Goal: Task Accomplishment & Management: Manage account settings

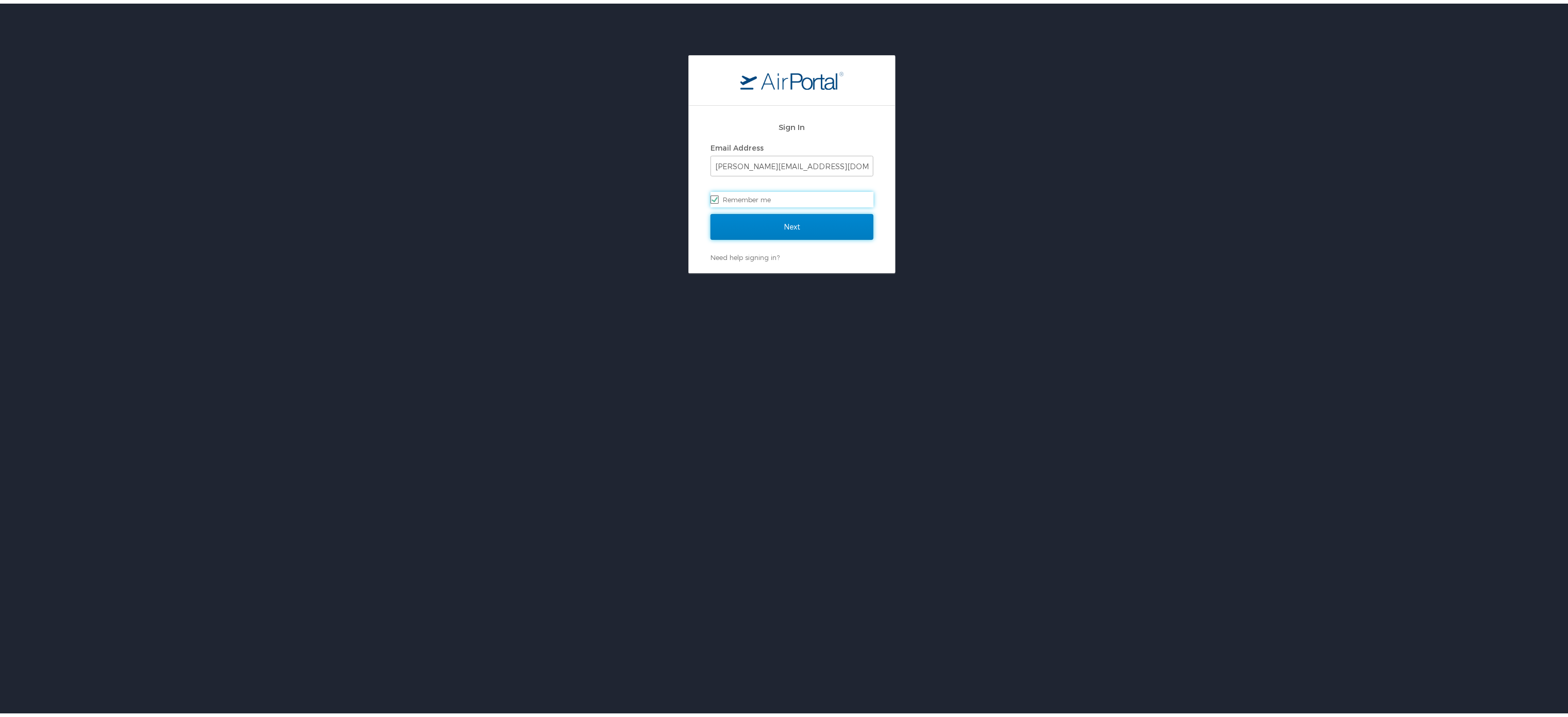
click at [774, 231] on input "Next" at bounding box center [792, 223] width 163 height 26
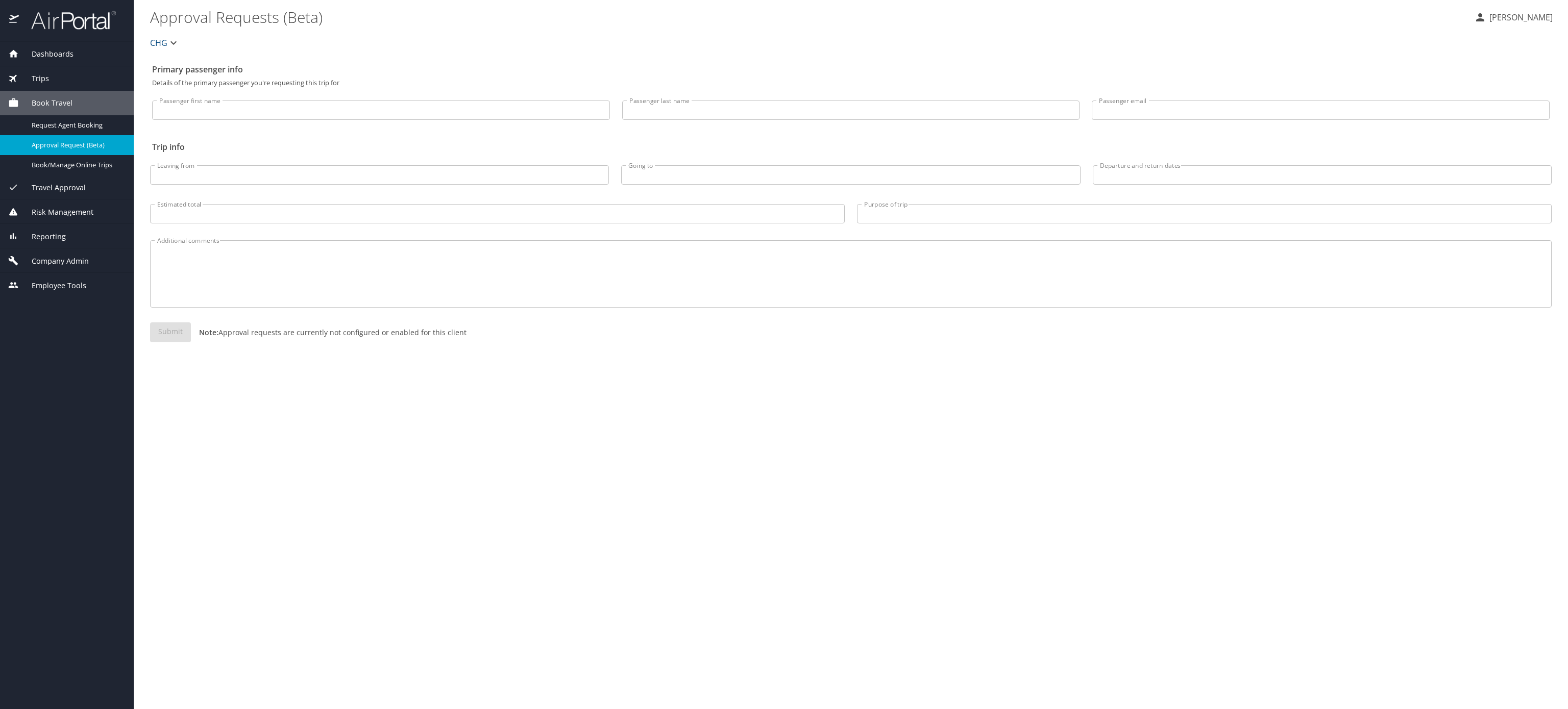
click at [77, 273] on div "Company Admin" at bounding box center [67, 260] width 134 height 25
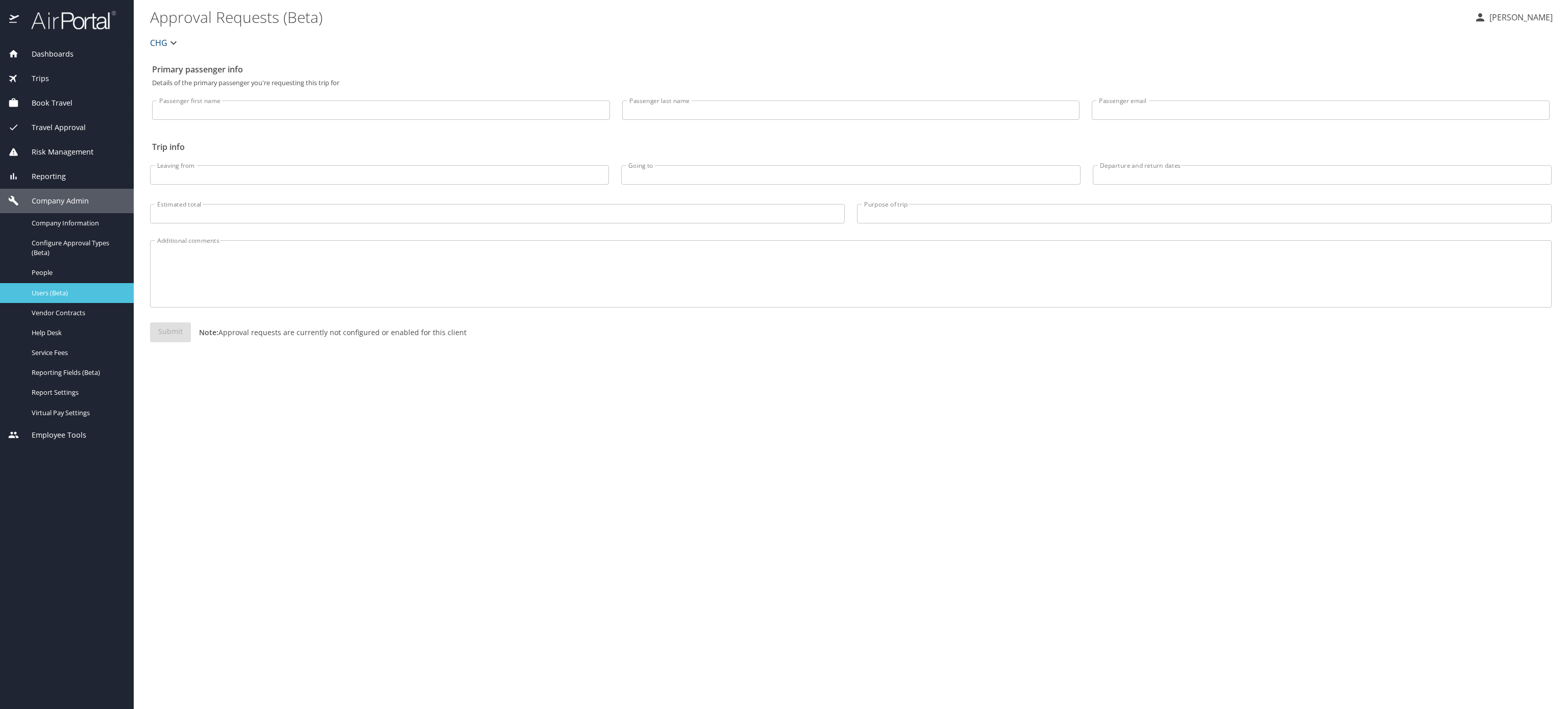
click at [77, 298] on span "Users (Beta)" at bounding box center [77, 293] width 90 height 10
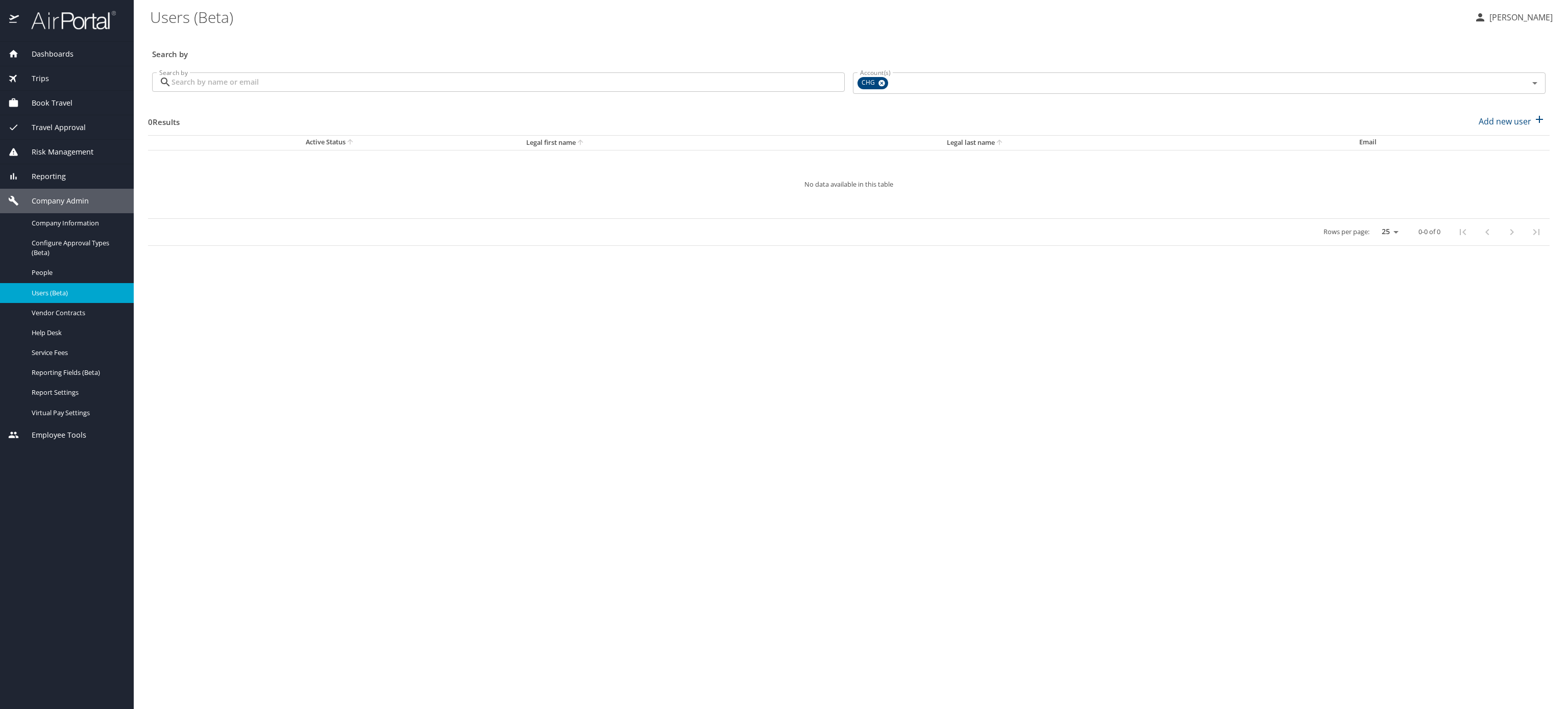
click at [338, 89] on input "Search by" at bounding box center [507, 83] width 673 height 20
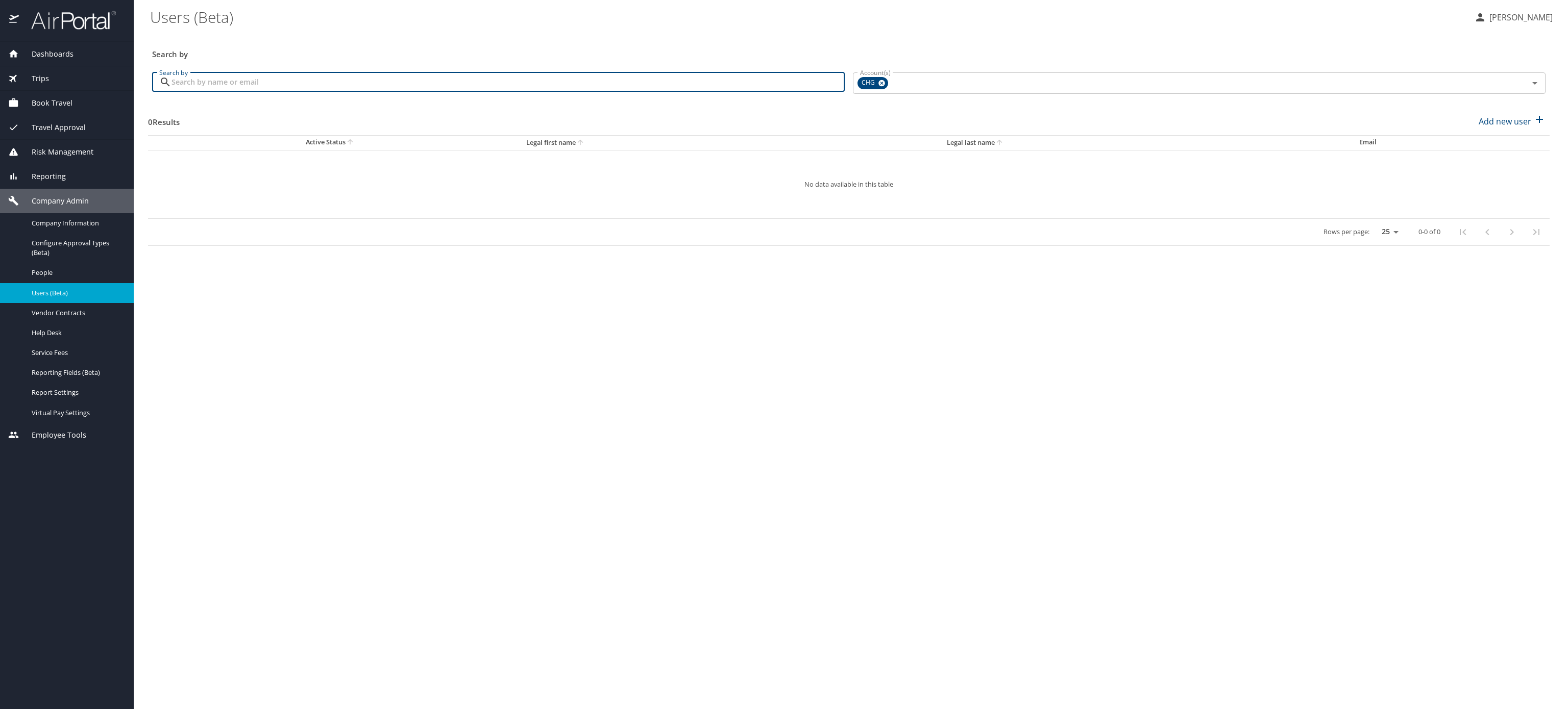
paste input "rjfolker1@gmail.com"
drag, startPoint x: 298, startPoint y: 93, endPoint x: 0, endPoint y: -36, distance: 324.7
click at [0, 0] on html "Dashboards AirPortal 360™ Manager My Travel Dashboard Trips Airtinerary® Lookup…" at bounding box center [784, 354] width 1568 height 709
paste input "Randy Folker"
type input "Randy Folker"
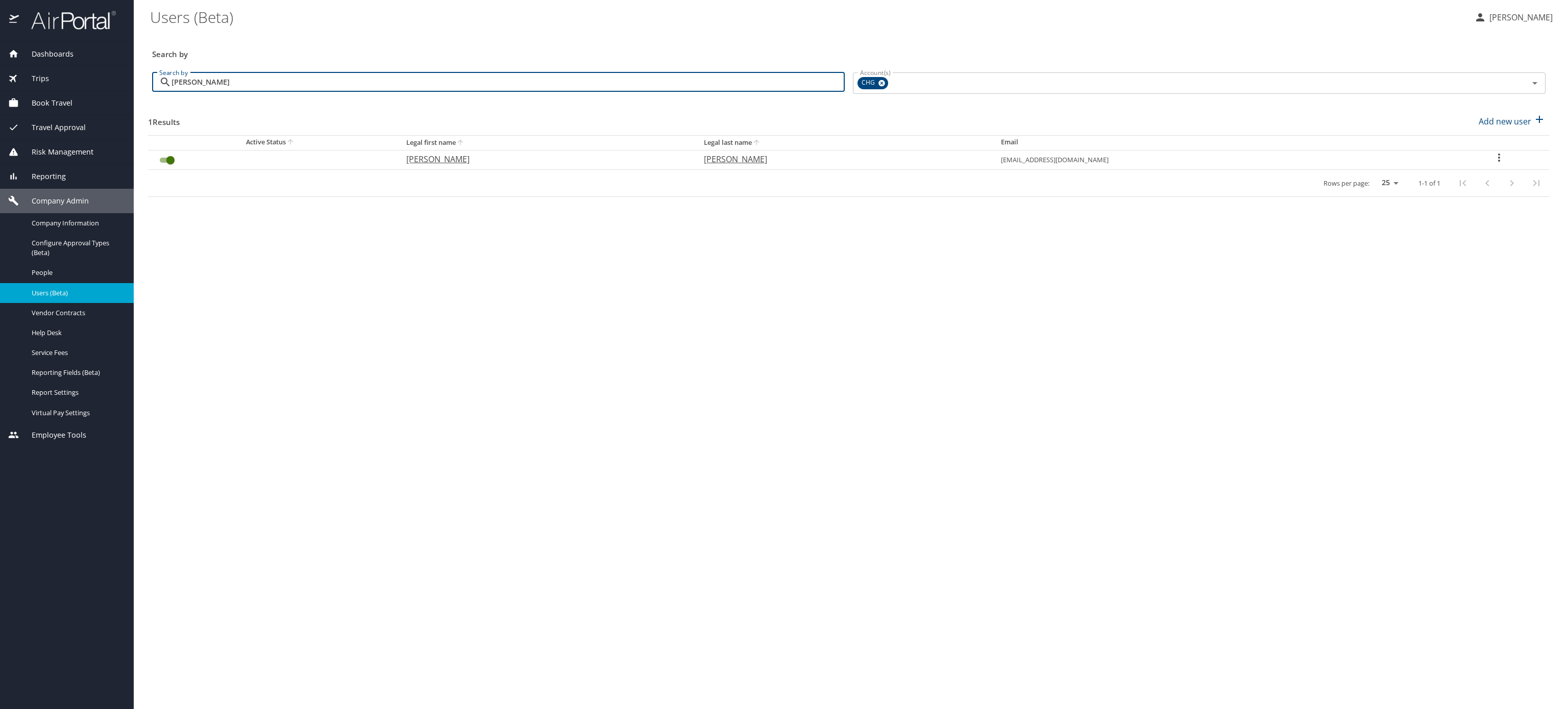
click at [1493, 164] on icon "User Search Table" at bounding box center [1499, 158] width 12 height 12
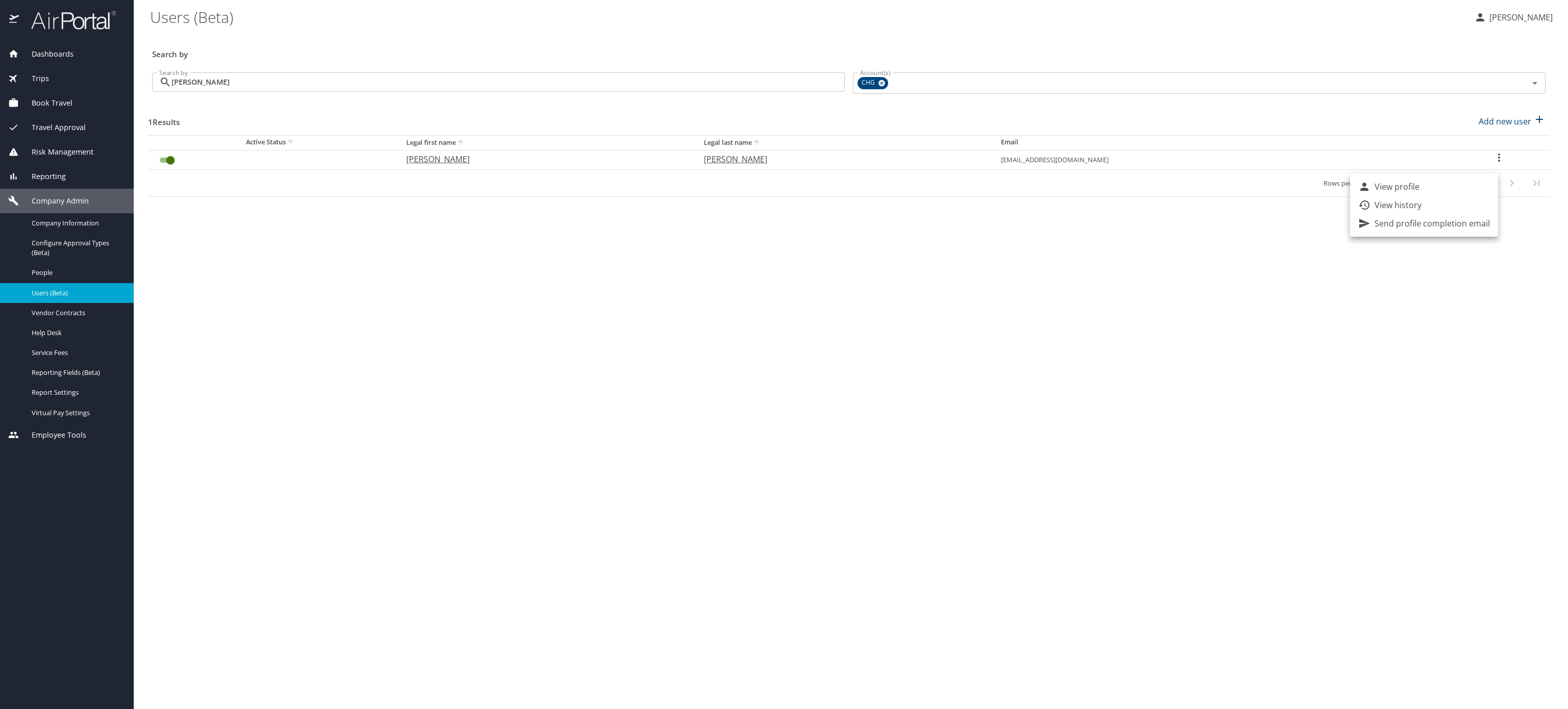
click at [1190, 188] on div at bounding box center [784, 354] width 1568 height 709
click at [1096, 170] on td "rjfolker1@chghealthcare.com" at bounding box center [1220, 160] width 456 height 20
click at [432, 165] on p "Randy" at bounding box center [544, 159] width 277 height 12
select select "US"
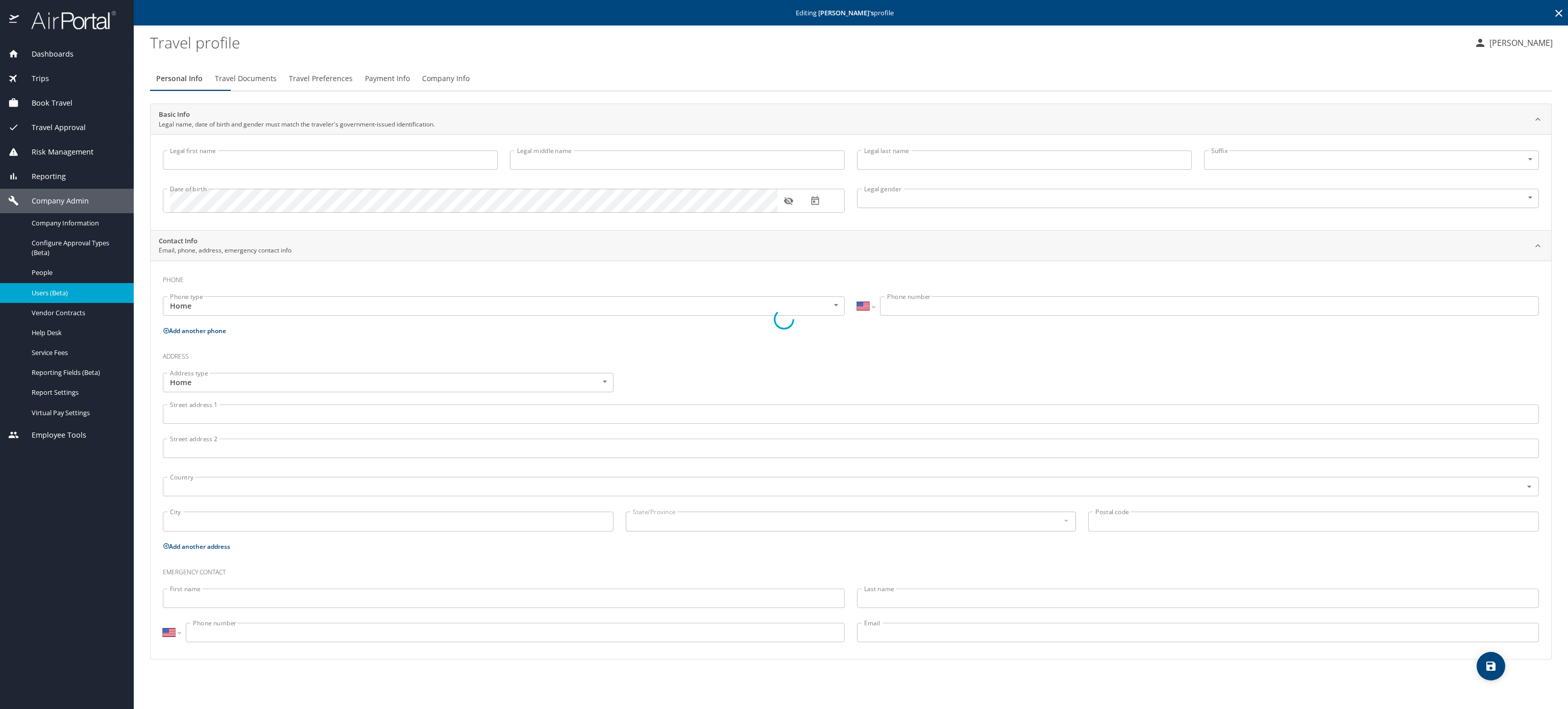
type input "Randy"
type input "Folker"
type input "Male"
select select "US"
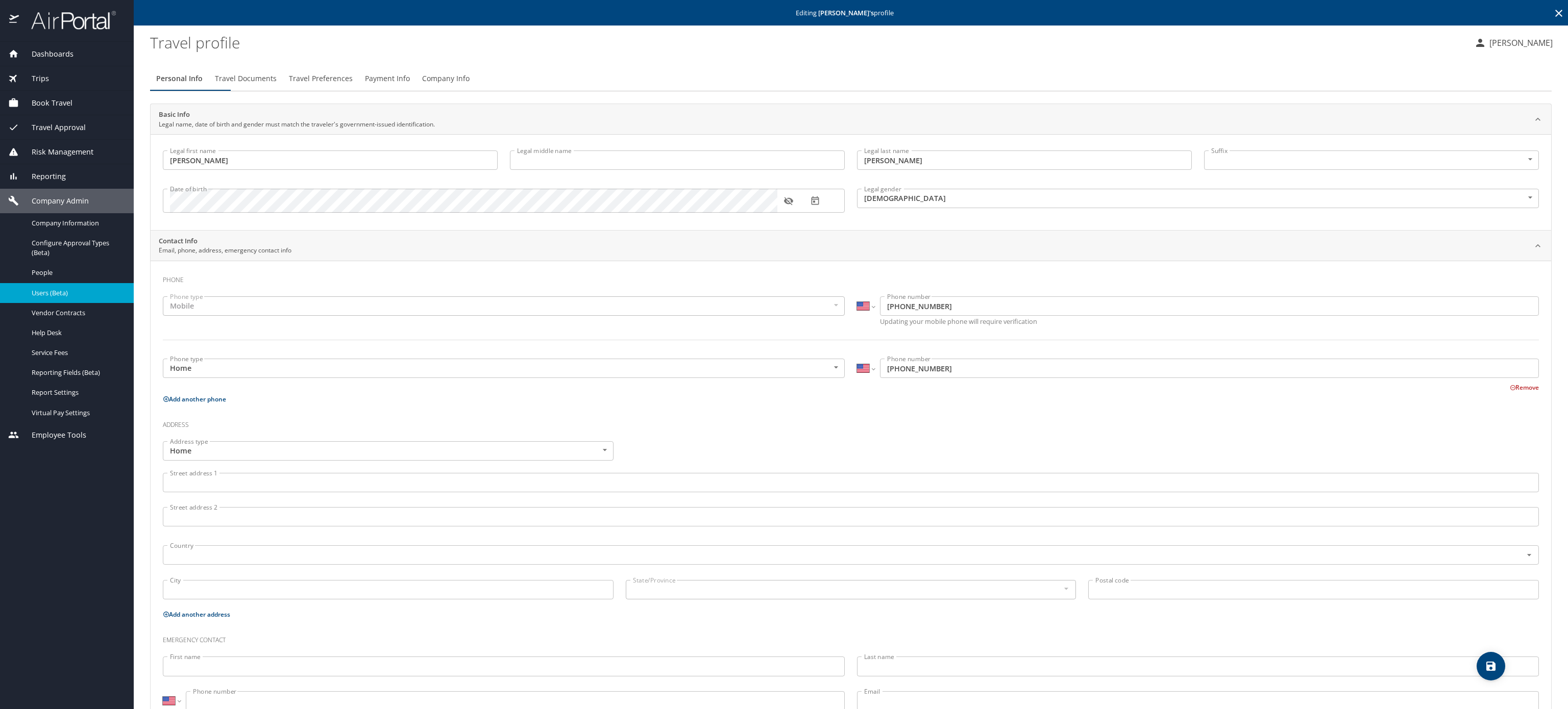
click at [470, 86] on span "Company Info" at bounding box center [445, 79] width 47 height 13
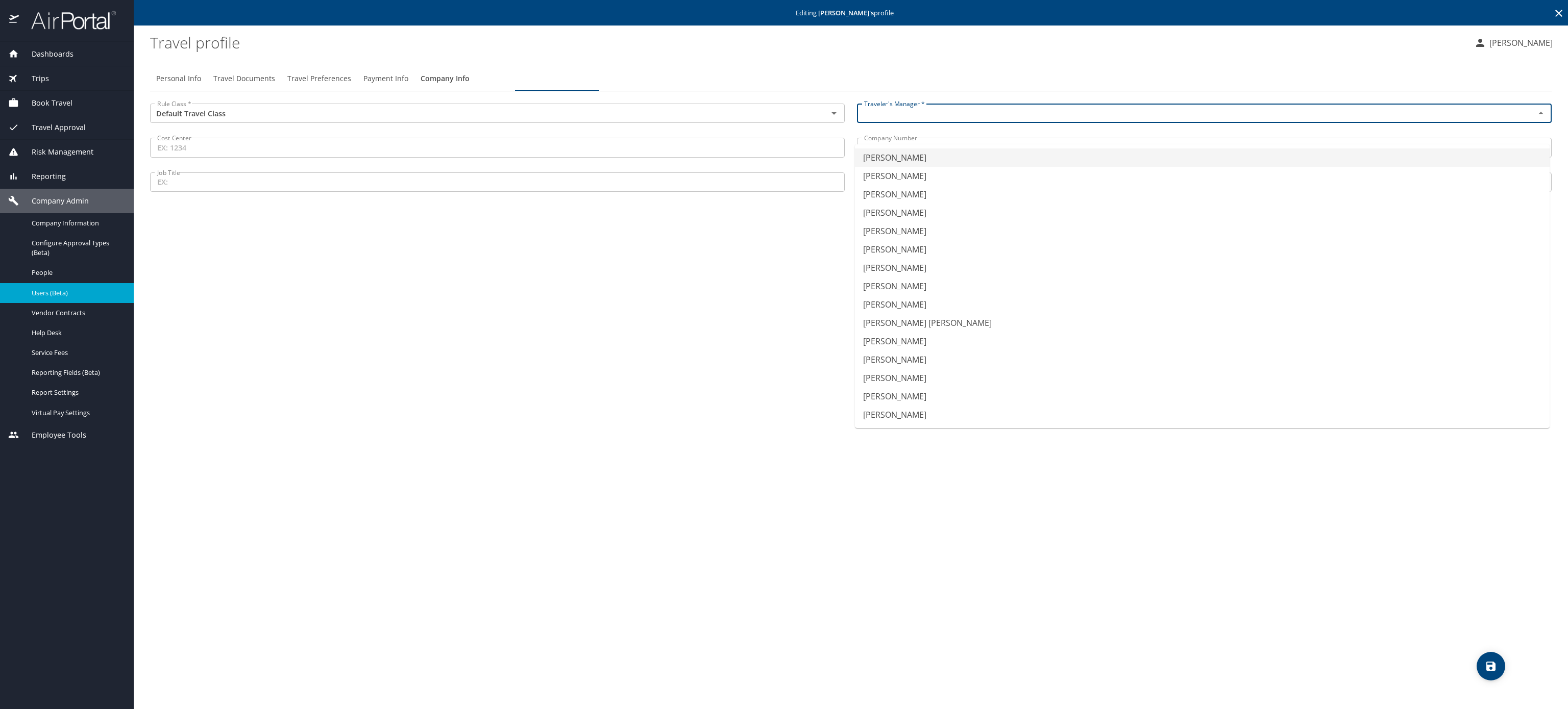
click at [968, 120] on input "text" at bounding box center [1189, 113] width 658 height 14
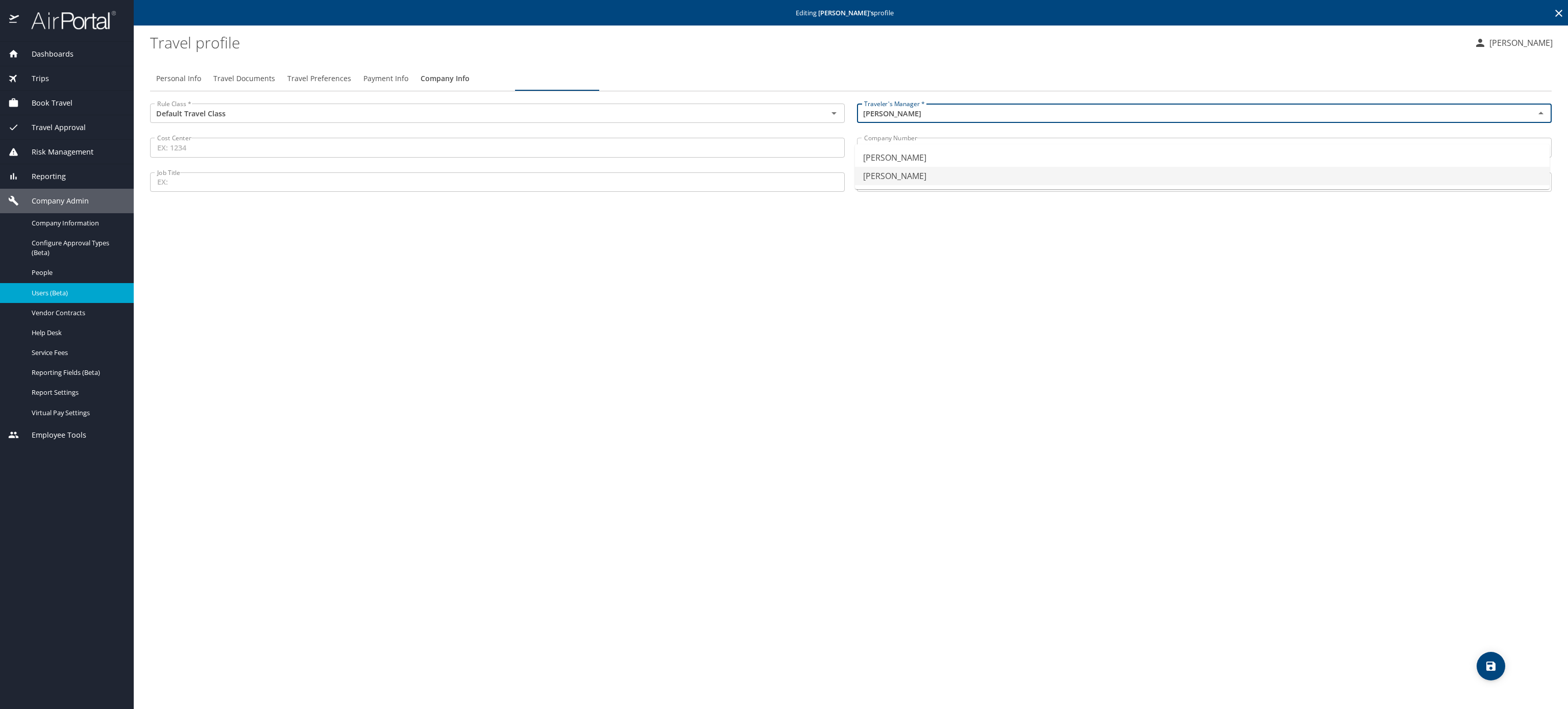
click at [968, 185] on li "Jeffery Bitton" at bounding box center [1202, 176] width 694 height 18
type input "Jeffery Bitton"
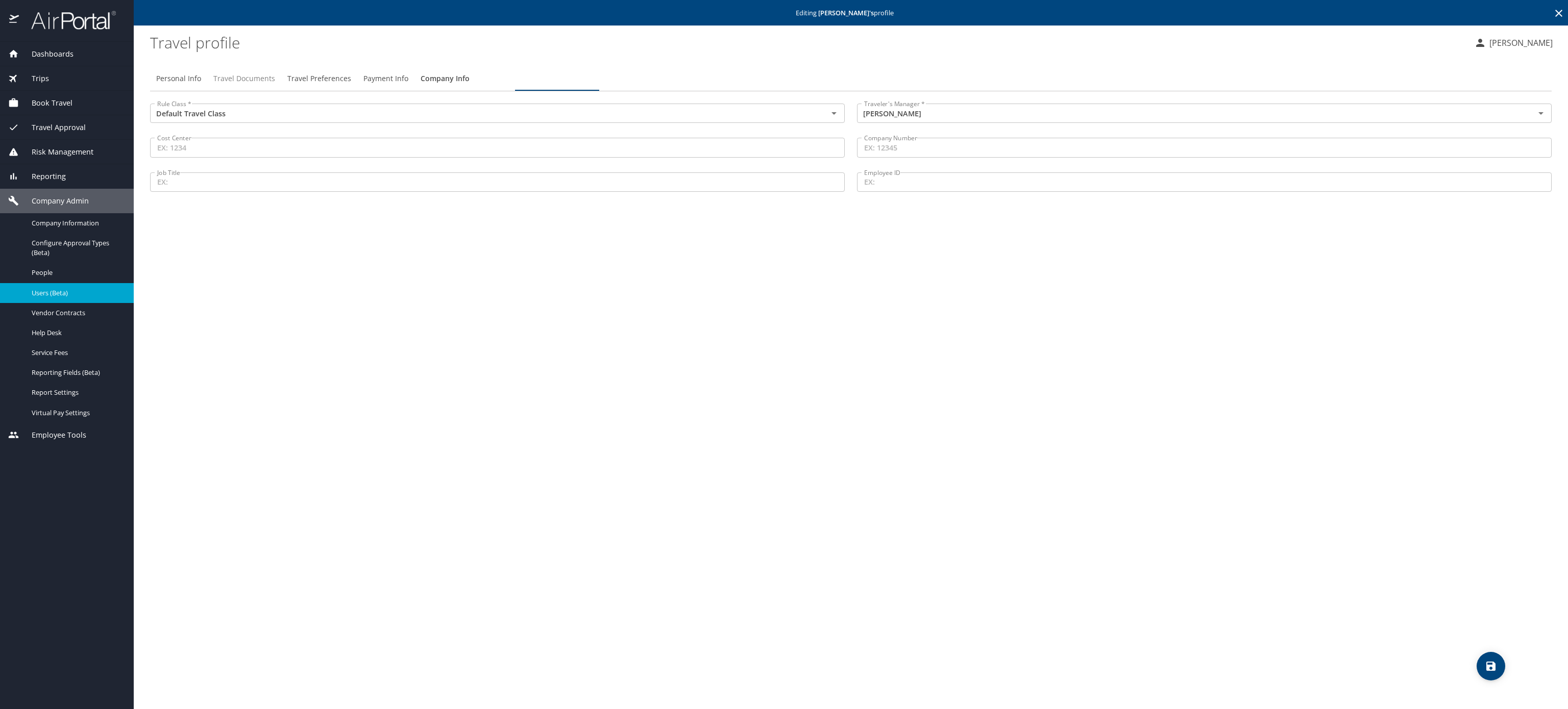
click at [275, 84] on span "Travel Documents" at bounding box center [244, 79] width 62 height 13
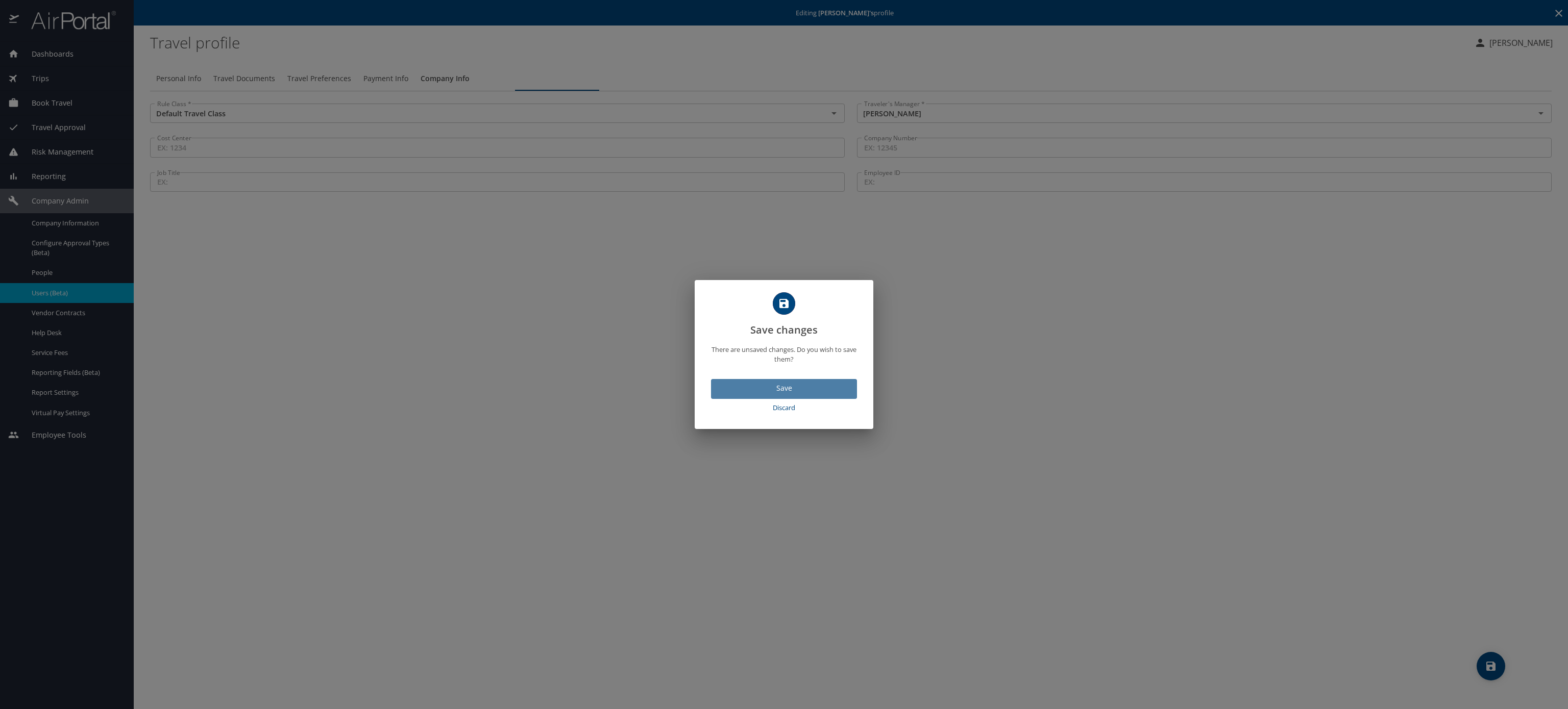
click at [795, 395] on span "Save" at bounding box center [784, 388] width 130 height 13
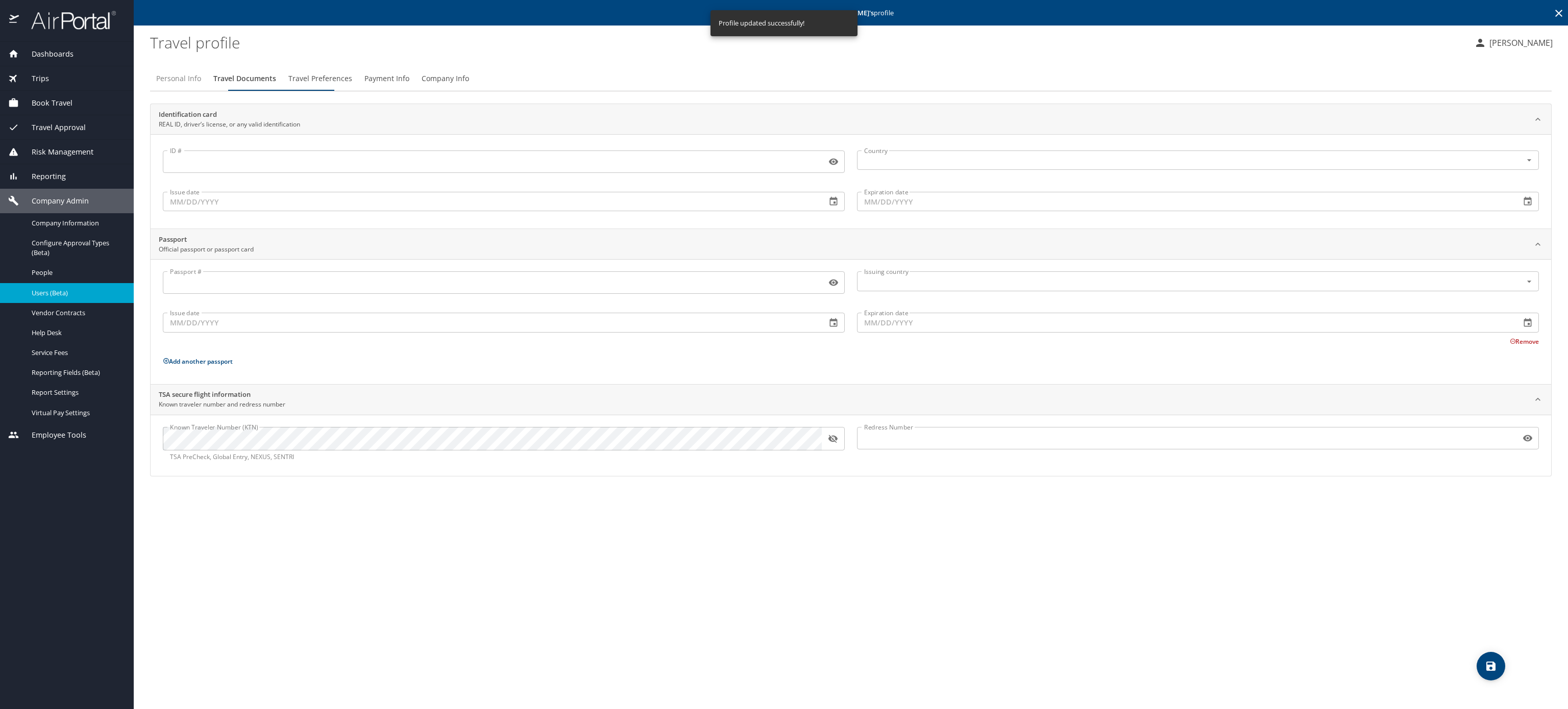
click at [192, 86] on span "Personal Info" at bounding box center [179, 79] width 45 height 13
select select "US"
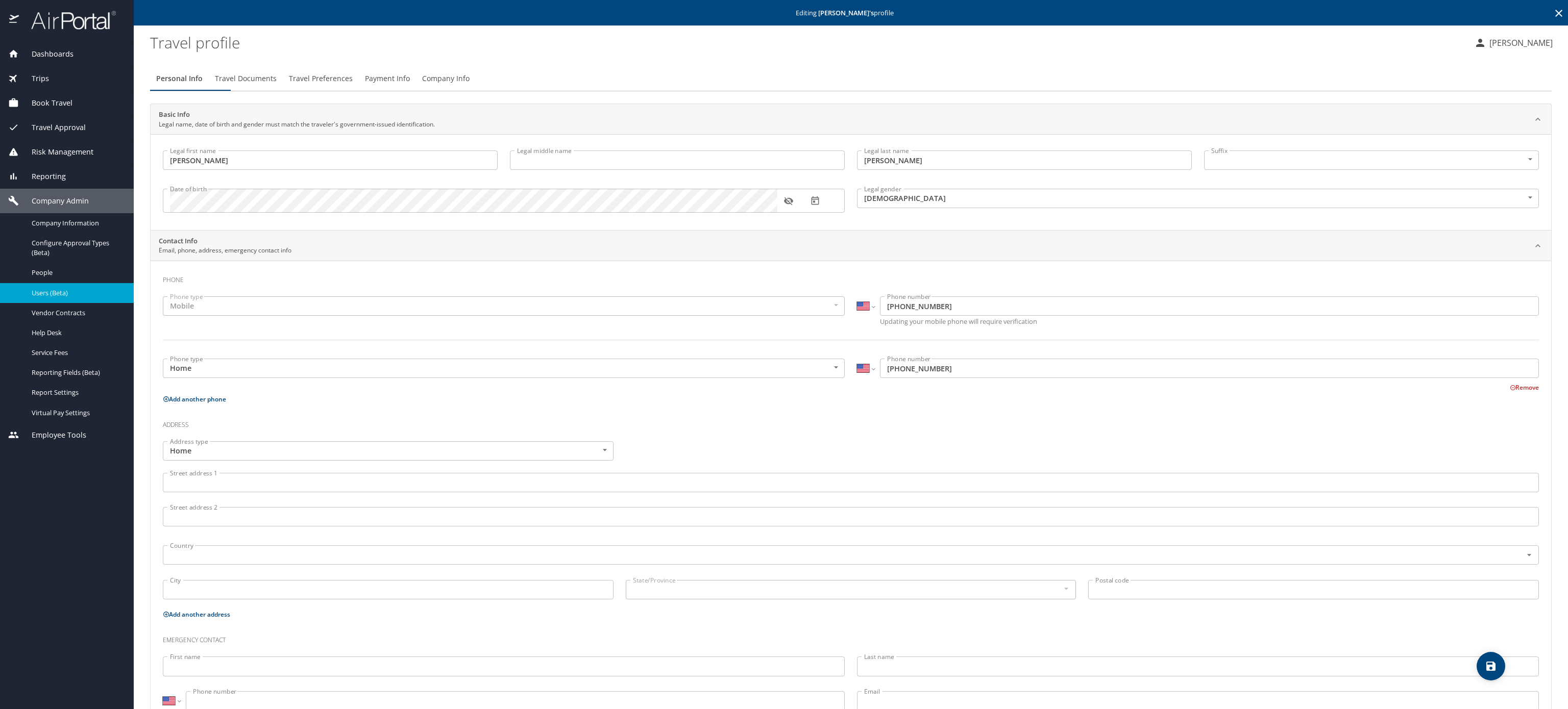
click at [277, 86] on span "Travel Documents" at bounding box center [245, 79] width 62 height 13
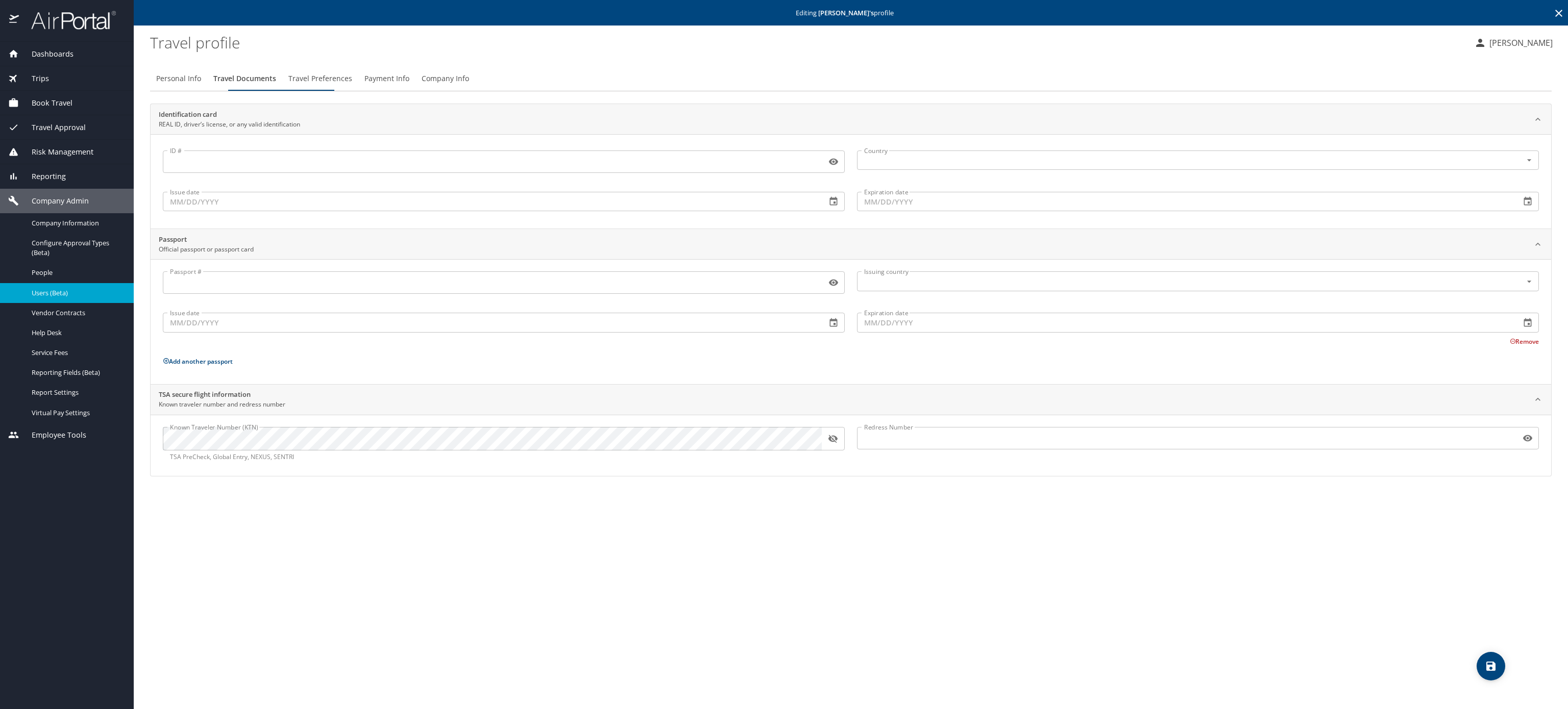
click at [352, 86] on span "Travel Preferences" at bounding box center [320, 79] width 64 height 13
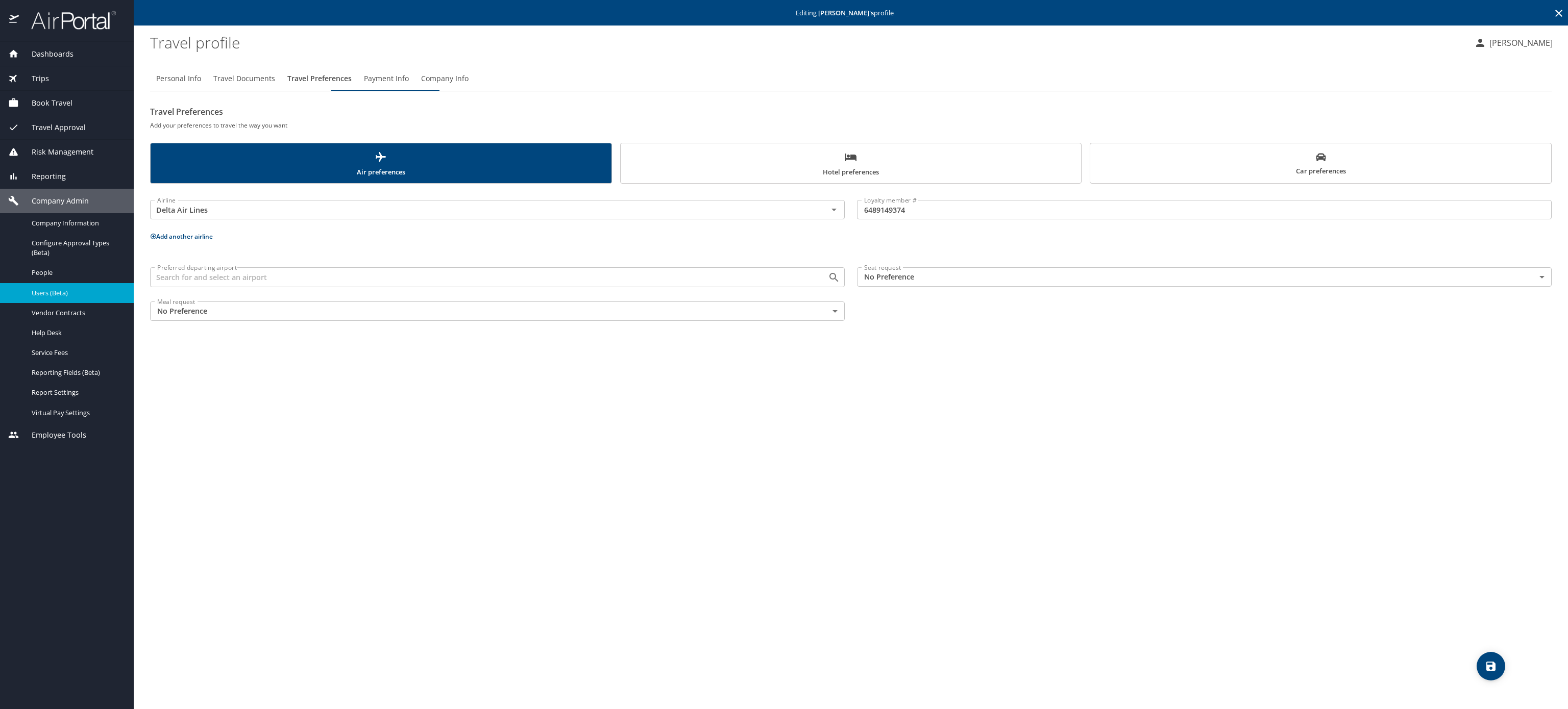
click at [409, 86] on span "Payment Info" at bounding box center [387, 79] width 45 height 13
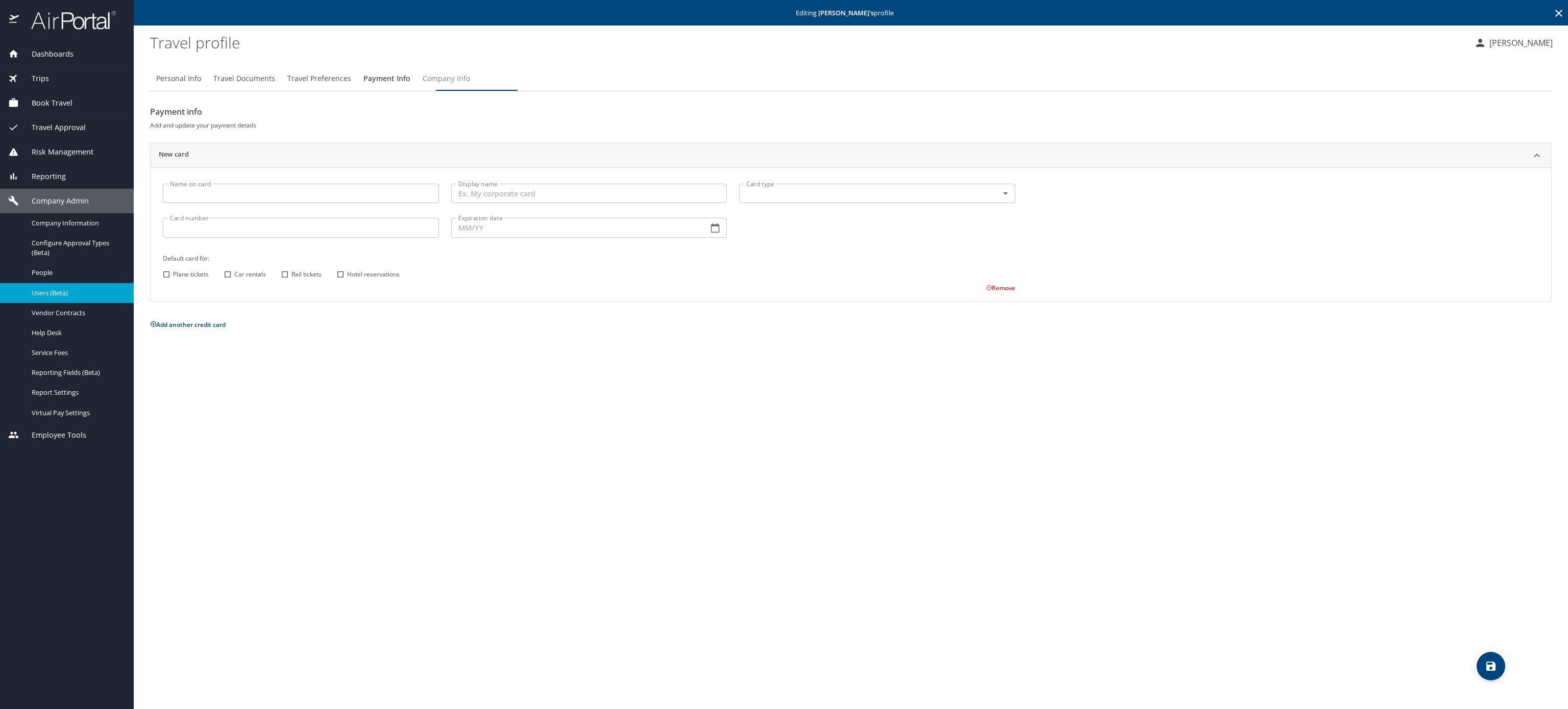
click at [470, 86] on span "Company Info" at bounding box center [446, 79] width 47 height 13
click at [176, 84] on span "Personal Info" at bounding box center [179, 79] width 45 height 13
select select "US"
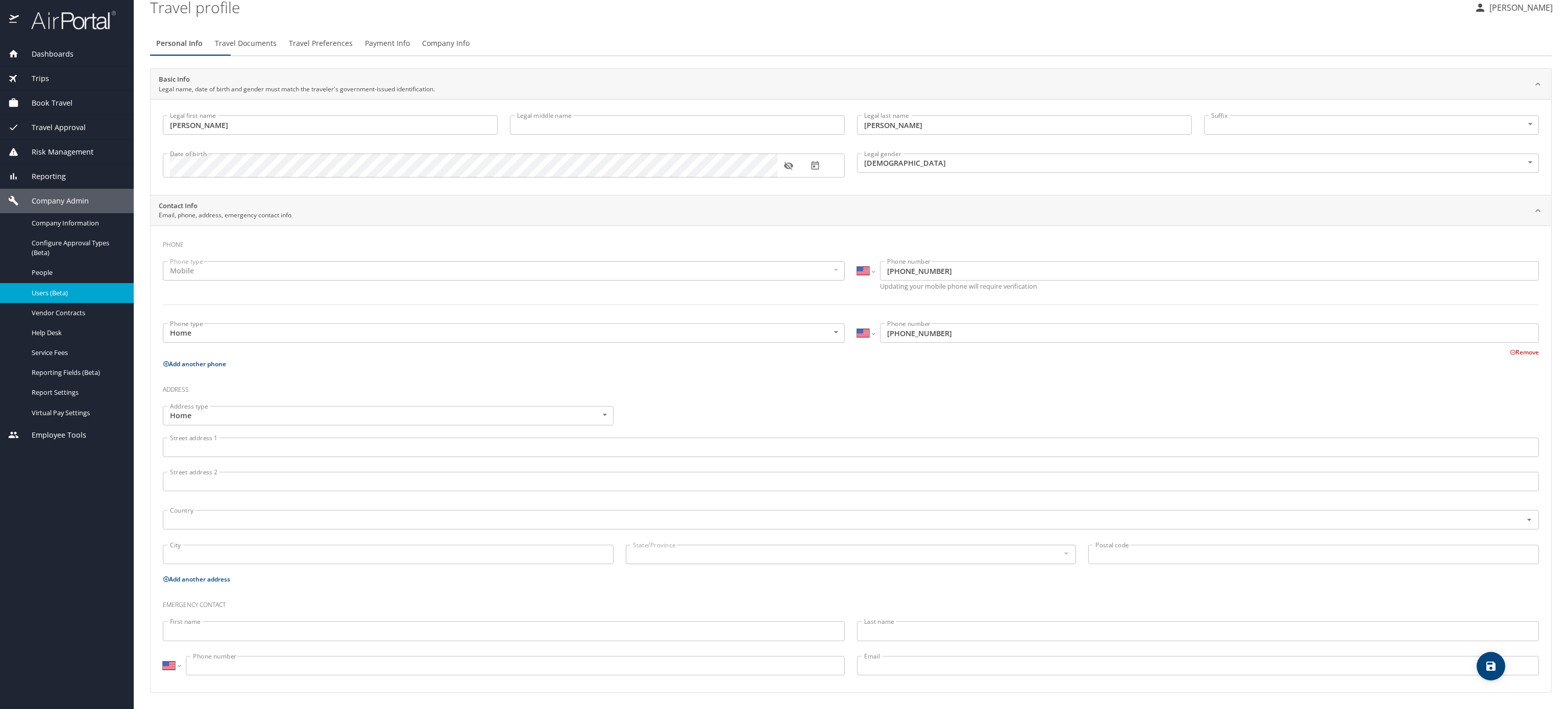
scroll to position [9, 0]
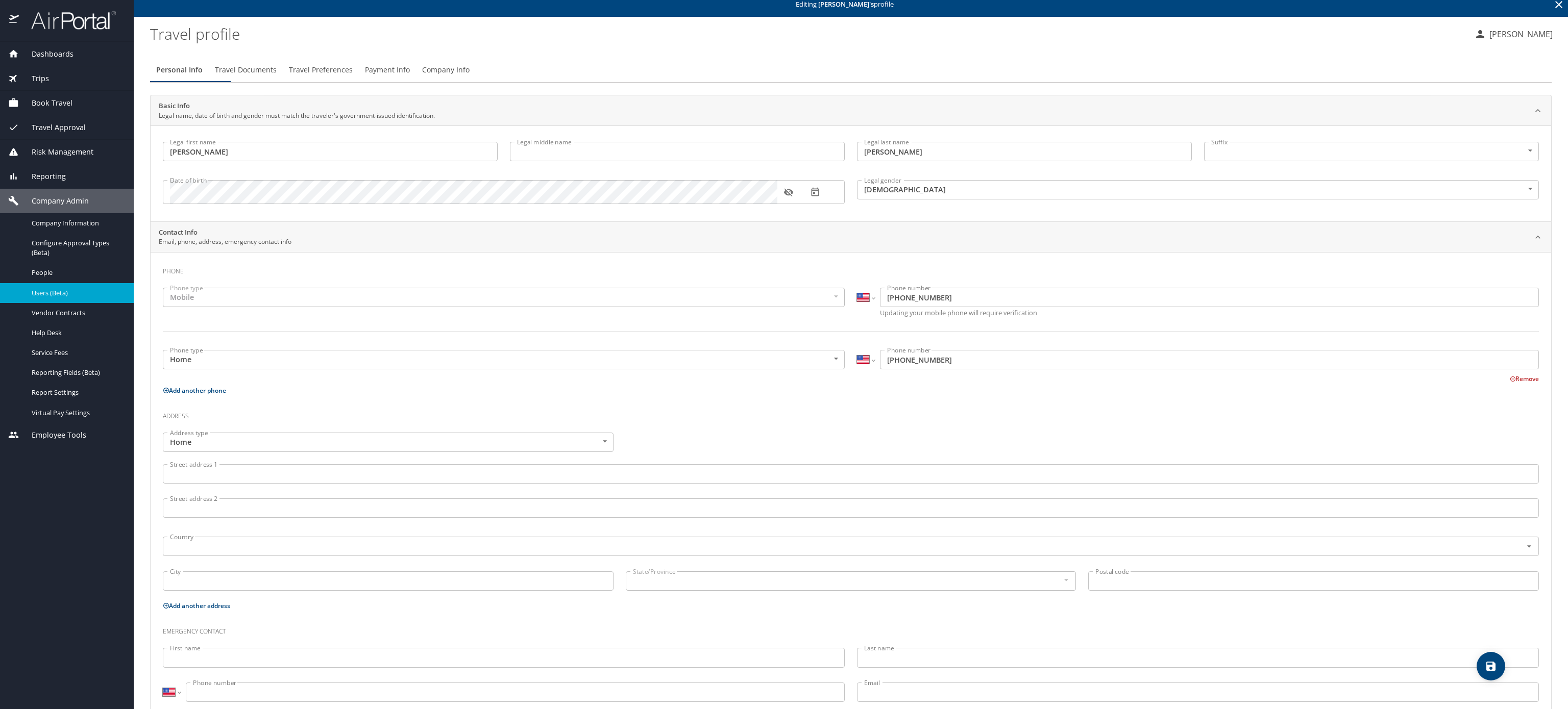
click at [77, 298] on span "Users (Beta)" at bounding box center [77, 293] width 90 height 10
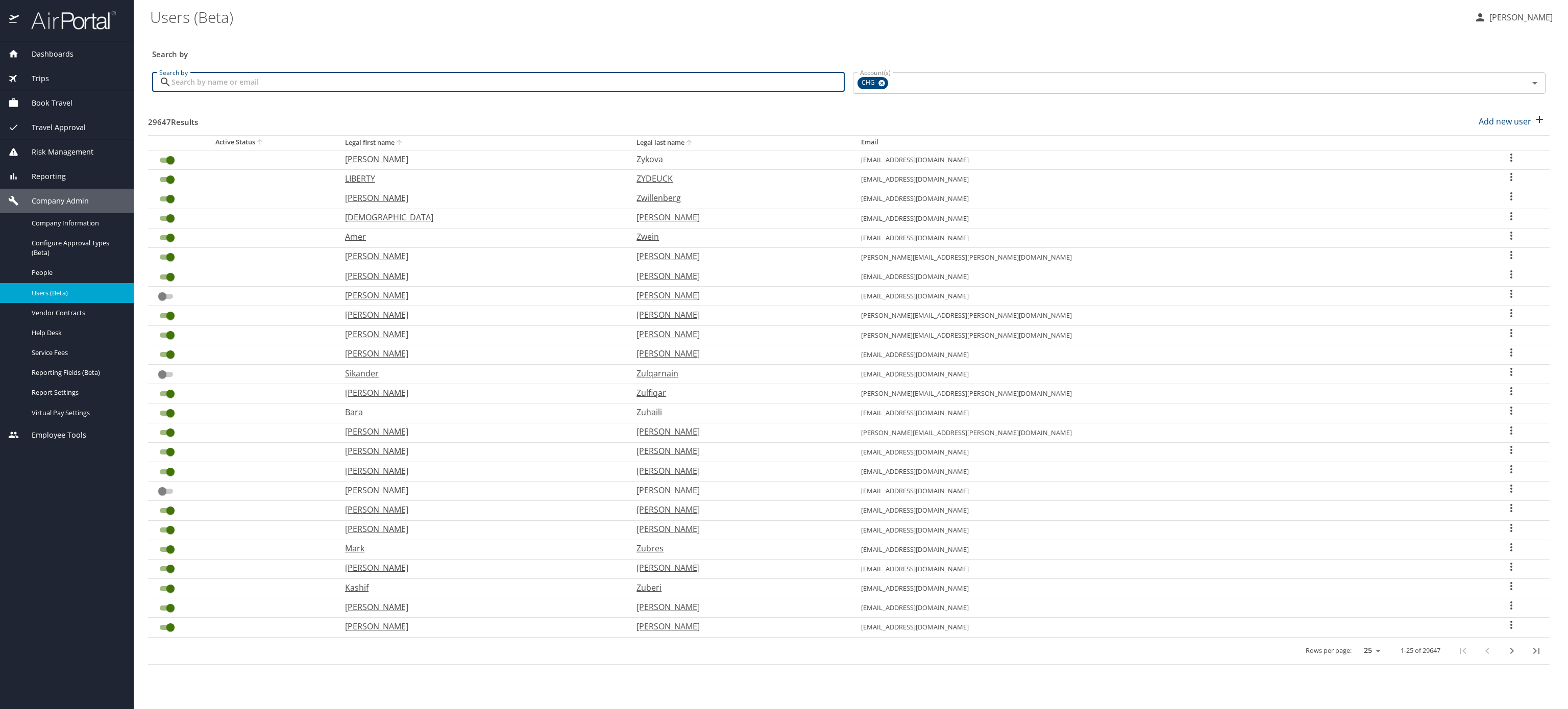
click at [369, 92] on input "Search by" at bounding box center [507, 83] width 673 height 20
type input "Randy Folker"
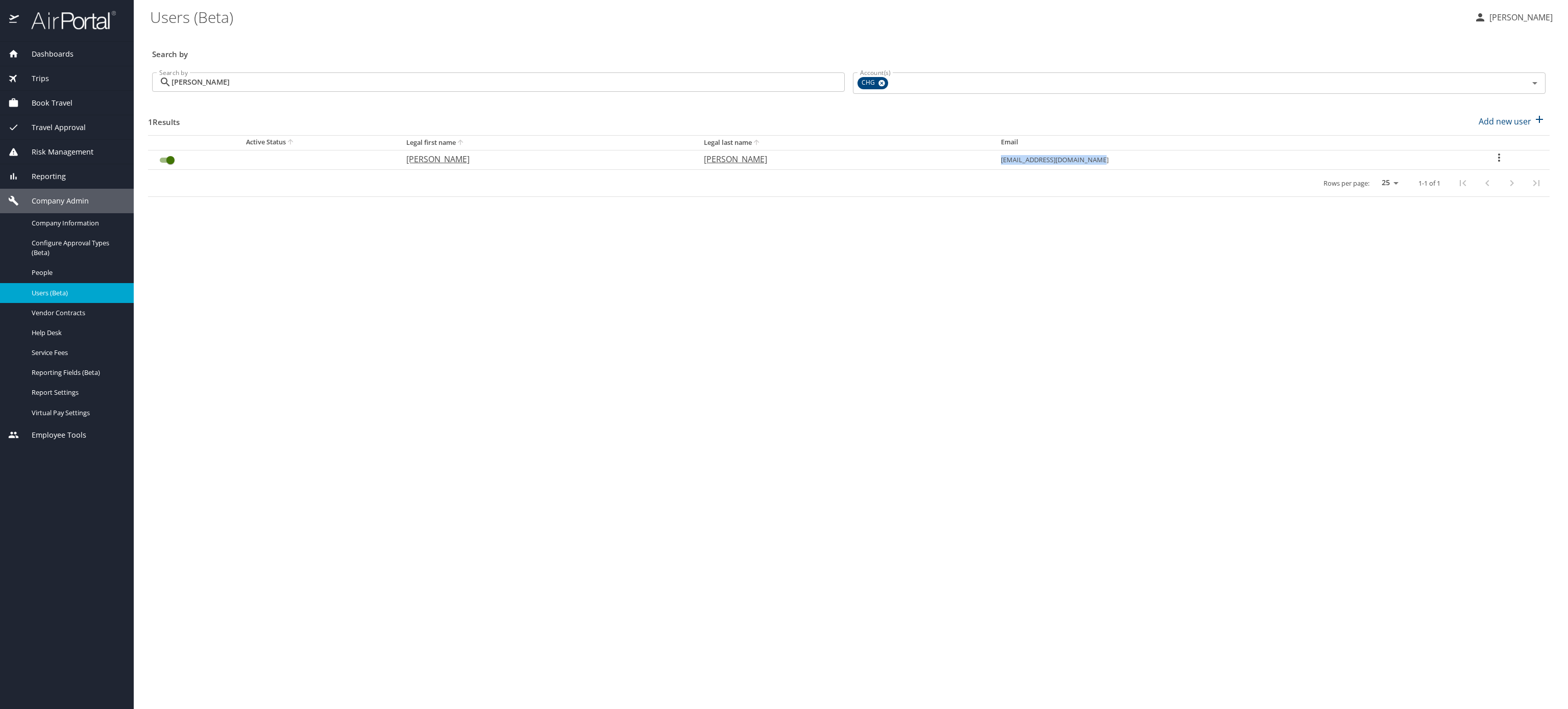
drag, startPoint x: 1216, startPoint y: 186, endPoint x: 1022, endPoint y: 194, distance: 194.2
click at [1022, 170] on td "rjfolker1@chghealthcare.com" at bounding box center [1220, 160] width 456 height 20
copy td "rjfolker1@chghealthcare.com"
click at [1505, 164] on icon "User Search Table" at bounding box center [1499, 158] width 12 height 12
